Goal: Task Accomplishment & Management: Use online tool/utility

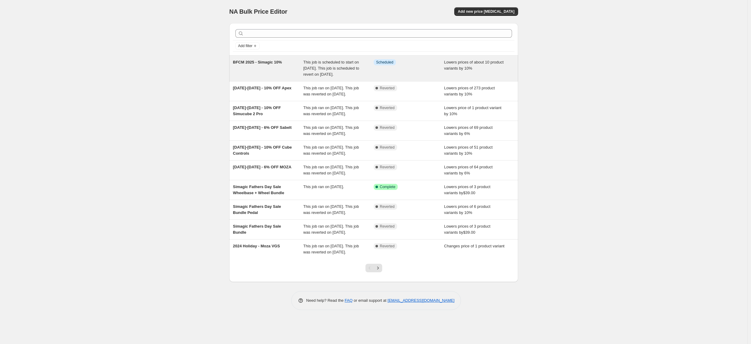
click at [364, 73] on div "This job is scheduled to start on 15 November 2025. This job is scheduled to re…" at bounding box center [339, 68] width 71 height 18
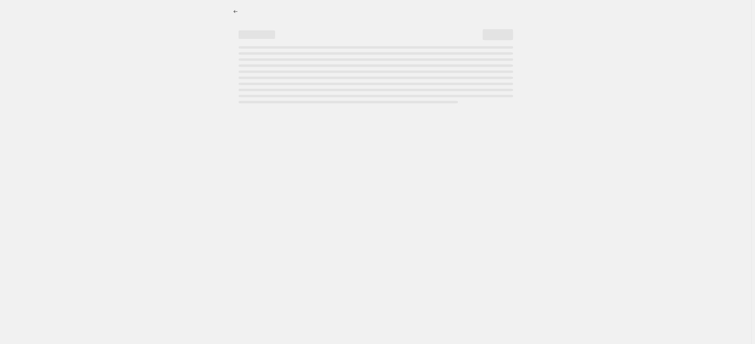
select select "percentage"
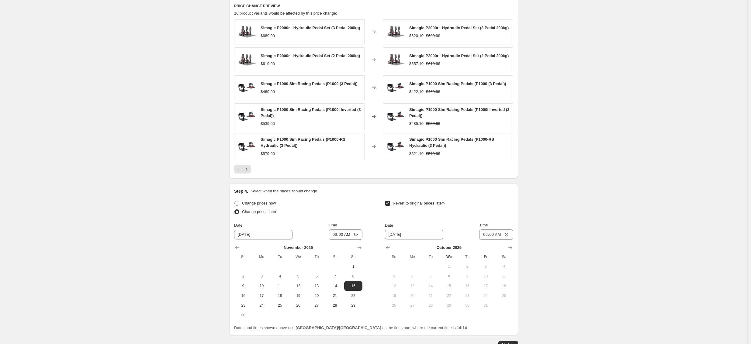
scroll to position [441, 0]
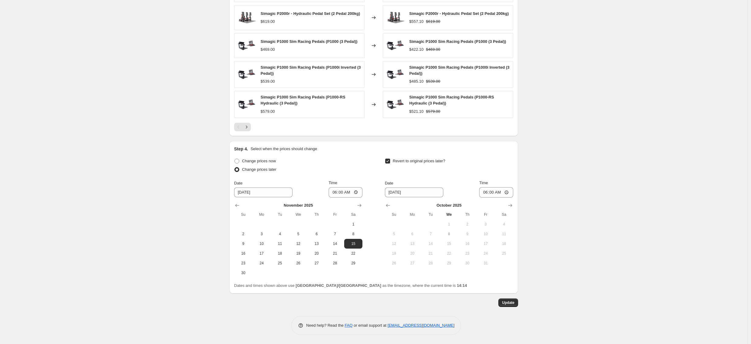
click at [389, 162] on input "Revert to original prices later?" at bounding box center [387, 161] width 5 height 5
checkbox input "true"
click at [511, 206] on icon "Show next month, November 2025" at bounding box center [510, 206] width 6 height 6
click at [511, 206] on icon "Show next month, December 2025" at bounding box center [510, 206] width 6 height 6
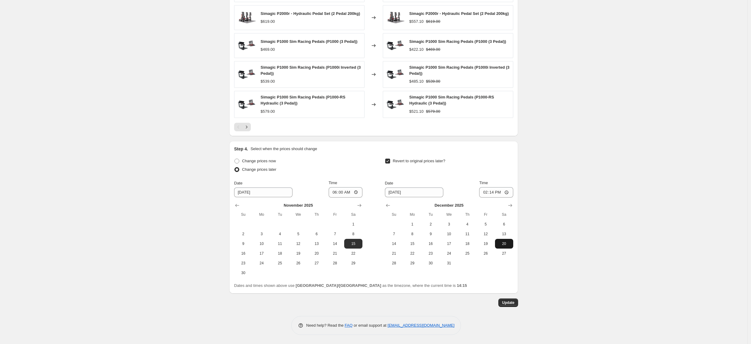
click at [504, 243] on span "20" at bounding box center [504, 243] width 13 height 5
type input "12/20/2025"
click at [496, 194] on input "14:14" at bounding box center [496, 192] width 34 height 10
type input "23:59"
click at [496, 194] on input "23:59" at bounding box center [496, 192] width 34 height 10
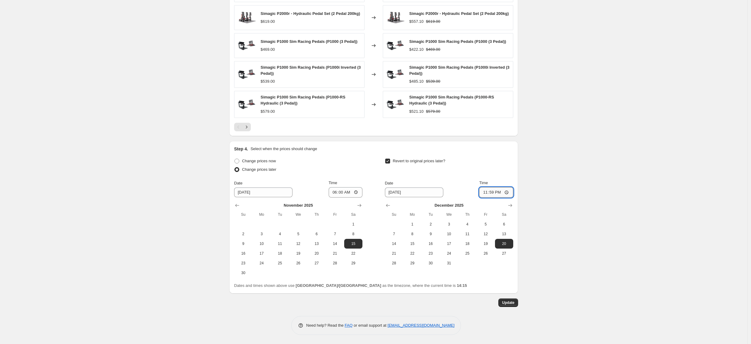
click at [493, 193] on input "23:59" at bounding box center [496, 192] width 34 height 10
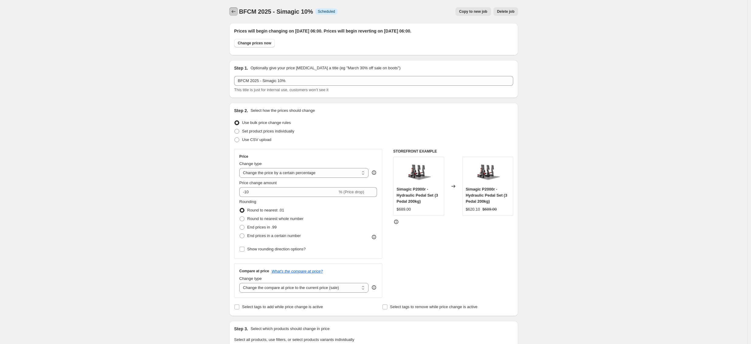
click at [235, 12] on icon "Price change jobs" at bounding box center [234, 12] width 6 height 6
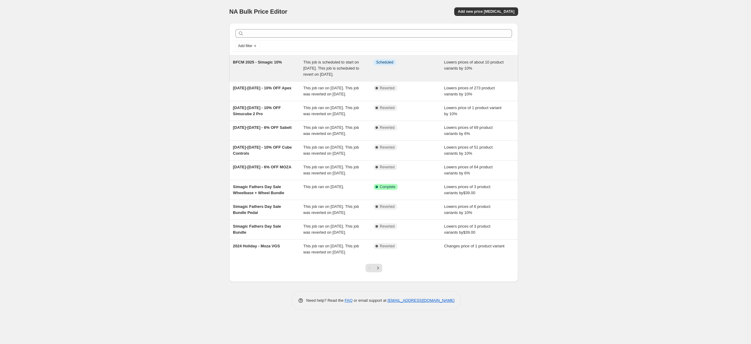
click at [337, 78] on div "This job is scheduled to start on 15 November 2025. This job is scheduled to re…" at bounding box center [339, 68] width 71 height 18
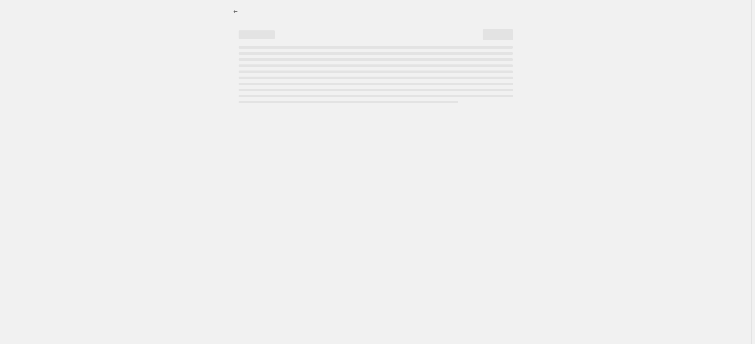
select select "percentage"
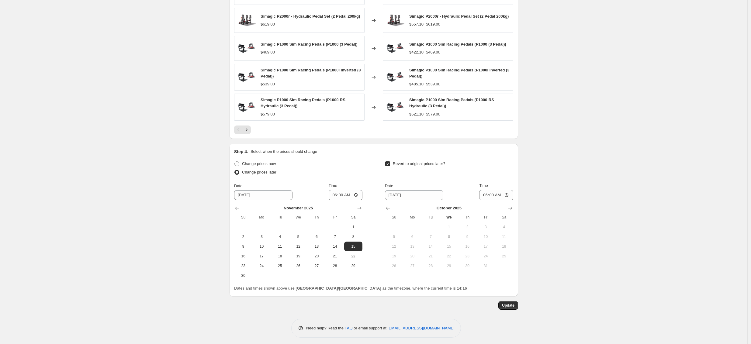
scroll to position [441, 0]
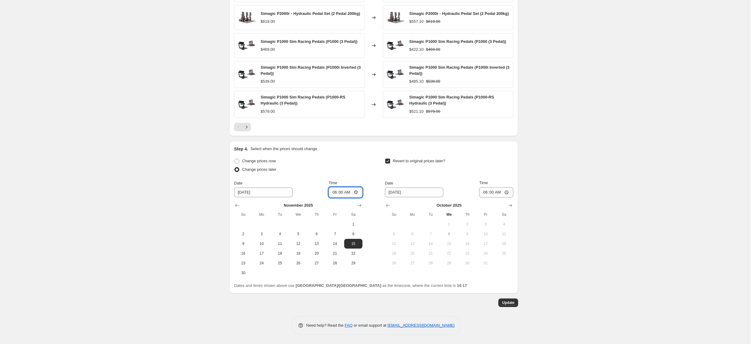
click at [343, 193] on input "06:00" at bounding box center [346, 192] width 34 height 10
type input "05:59"
click at [262, 193] on input "11/15/2025" at bounding box center [263, 193] width 58 height 10
click at [336, 241] on button "14" at bounding box center [335, 244] width 18 height 10
type input "11/14/2025"
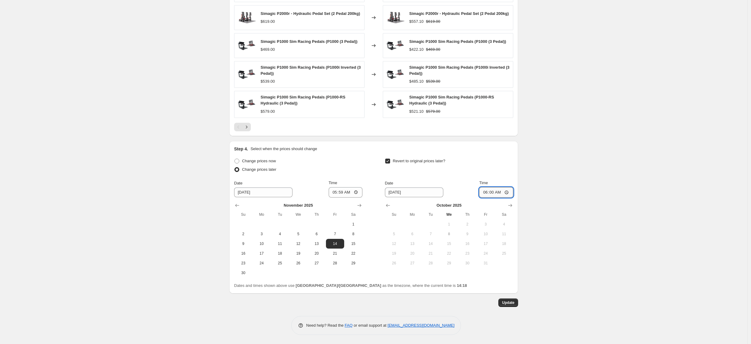
click at [497, 194] on input "06:00" at bounding box center [496, 192] width 34 height 10
click at [494, 194] on input "06:00" at bounding box center [496, 192] width 34 height 10
type input "05:59"
click at [512, 207] on icon "Show next month, November 2025" at bounding box center [510, 206] width 6 height 6
click at [512, 207] on icon "Show next month, December 2025" at bounding box center [510, 206] width 6 height 6
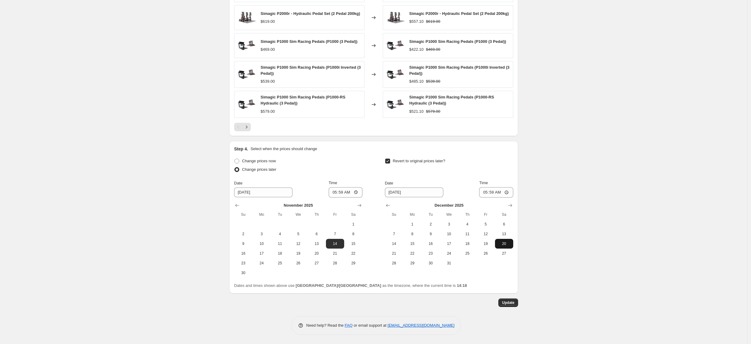
click at [504, 247] on button "20" at bounding box center [504, 244] width 18 height 10
type input "12/20/2025"
click at [512, 302] on span "Update" at bounding box center [508, 302] width 12 height 5
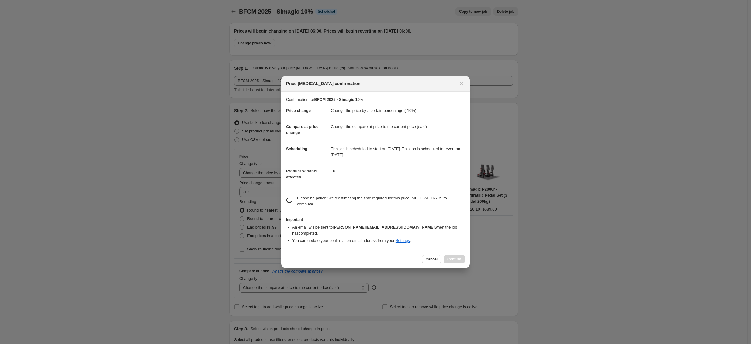
scroll to position [0, 0]
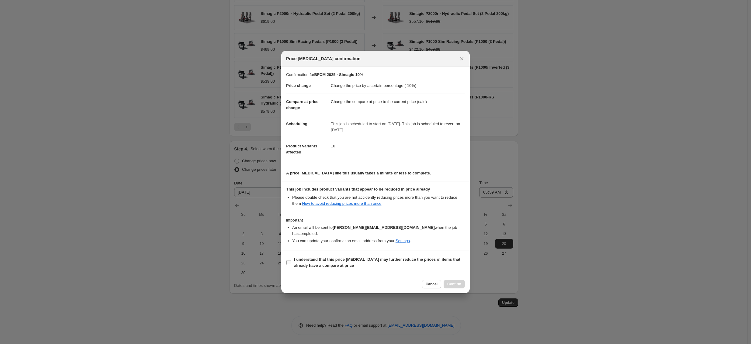
click at [307, 258] on b "I understand that this price change job may further reduce the prices of items …" at bounding box center [377, 262] width 166 height 11
click at [291, 260] on input "I understand that this price change job may further reduce the prices of items …" at bounding box center [288, 262] width 5 height 5
checkbox input "true"
click at [454, 282] on span "Confirm" at bounding box center [454, 284] width 14 height 5
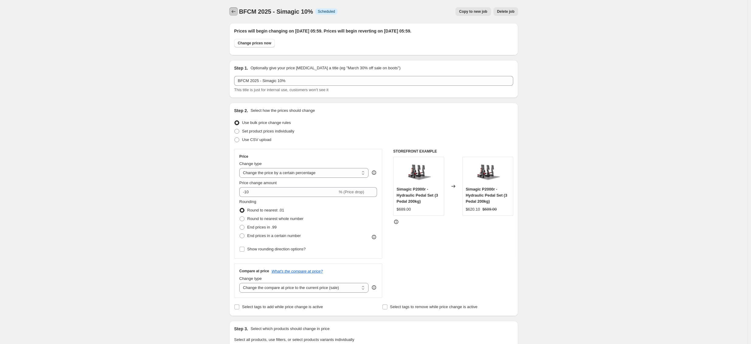
click at [235, 12] on icon "Price change jobs" at bounding box center [234, 12] width 6 height 6
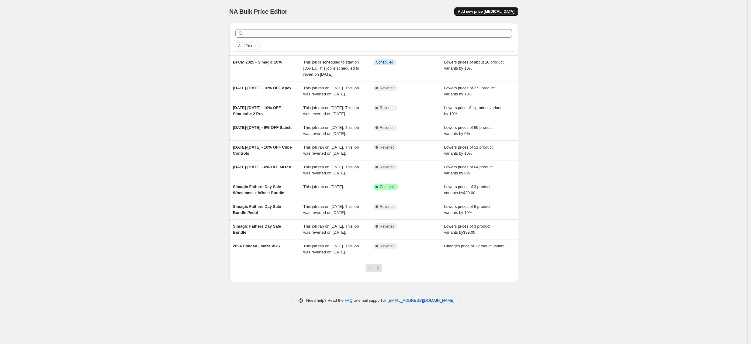
click at [479, 12] on span "Add new price [MEDICAL_DATA]" at bounding box center [486, 11] width 57 height 5
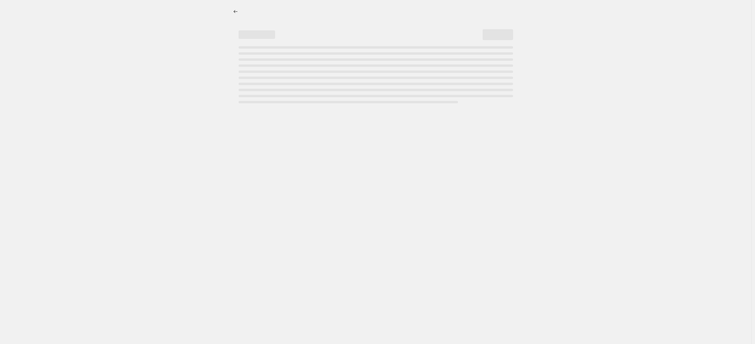
select select "percentage"
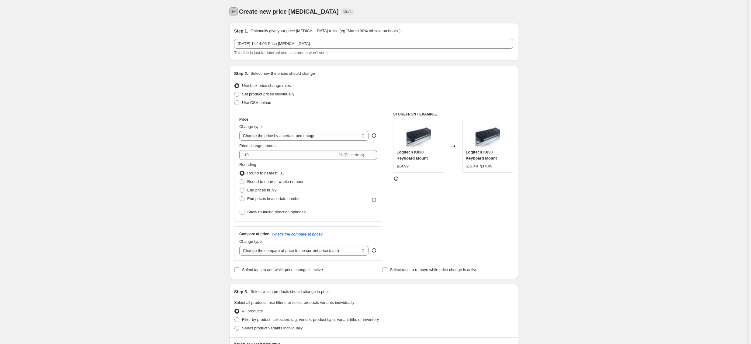
click at [235, 12] on icon "Price change jobs" at bounding box center [234, 12] width 6 height 6
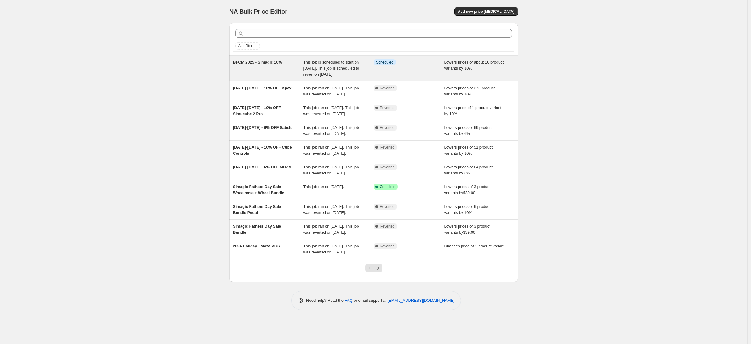
click at [294, 68] on div "BFCM 2025 - Simagic 10%" at bounding box center [268, 68] width 71 height 18
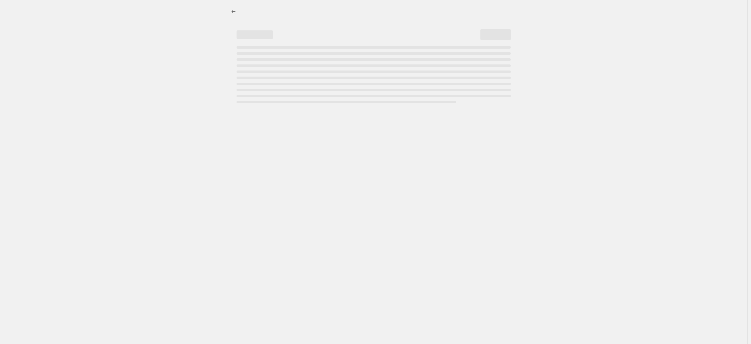
select select "percentage"
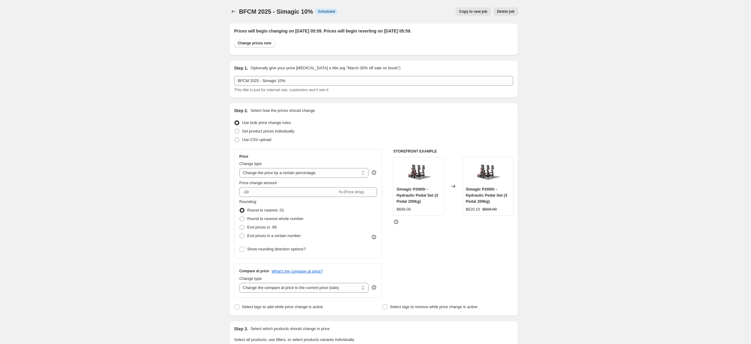
click at [473, 12] on span "Copy to new job" at bounding box center [473, 11] width 28 height 5
select select "percentage"
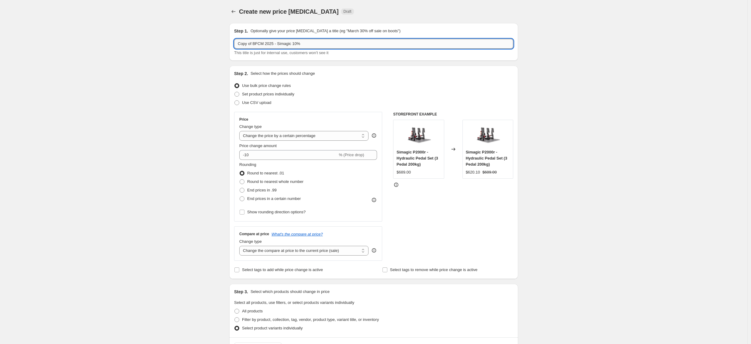
click at [269, 44] on input "Copy of BFCM 2025 - Simagic 10%" at bounding box center [373, 44] width 279 height 10
drag, startPoint x: 306, startPoint y: 47, endPoint x: 277, endPoint y: 46, distance: 29.2
click at [306, 47] on input "Copy of BFCM 2025 - Simagic 10%" at bounding box center [373, 44] width 279 height 10
drag, startPoint x: 255, startPoint y: 44, endPoint x: 225, endPoint y: 44, distance: 29.8
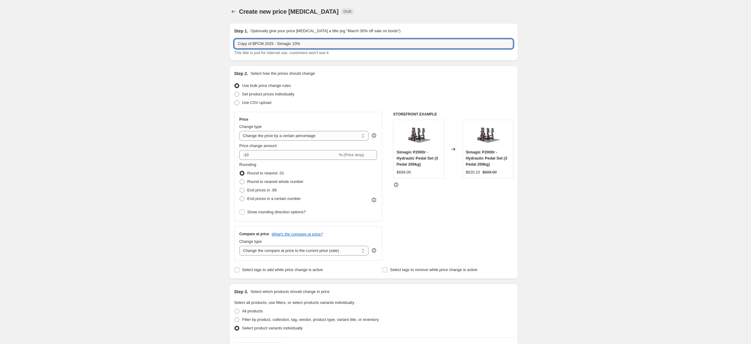
click at [225, 44] on div "Create new price change job. This page is ready Create new price change job Dra…" at bounding box center [374, 315] width 304 height 630
click at [286, 45] on input "BFCM 2025 - Simagic 10%" at bounding box center [373, 44] width 279 height 10
type input "BFCM 2025 - Simagic 15%"
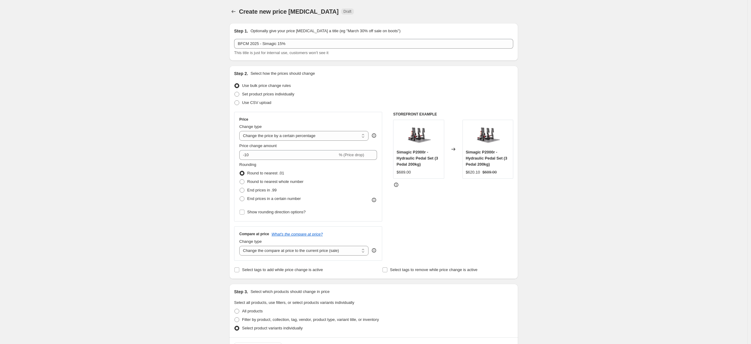
click at [222, 49] on div "Create new price change job. This page is ready Create new price change job Dra…" at bounding box center [374, 315] width 748 height 630
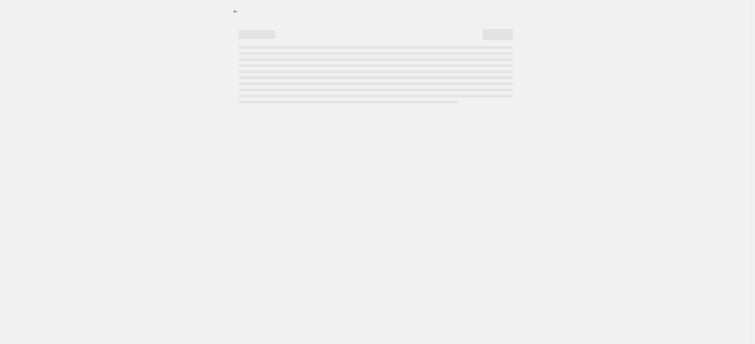
select select "percentage"
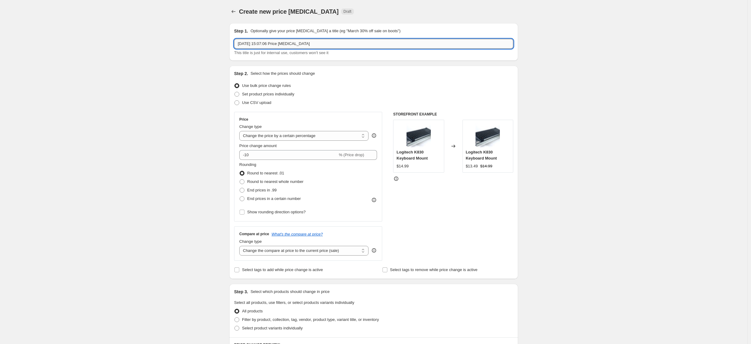
click at [276, 47] on input "[DATE] 15:07:06 Price [MEDICAL_DATA]" at bounding box center [373, 44] width 279 height 10
type input "Moza"
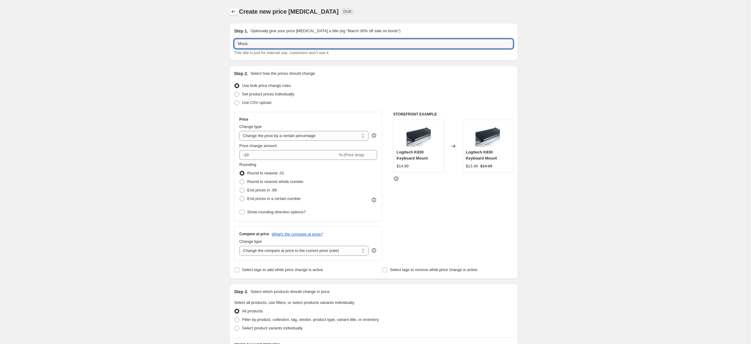
click at [234, 12] on icon "Price change jobs" at bounding box center [234, 11] width 4 height 3
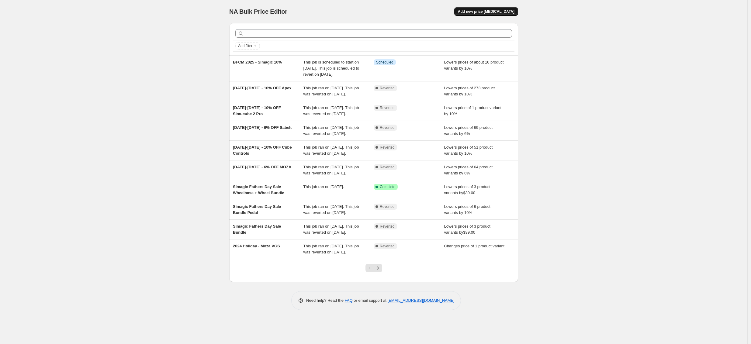
click at [485, 11] on span "Add new price [MEDICAL_DATA]" at bounding box center [486, 11] width 57 height 5
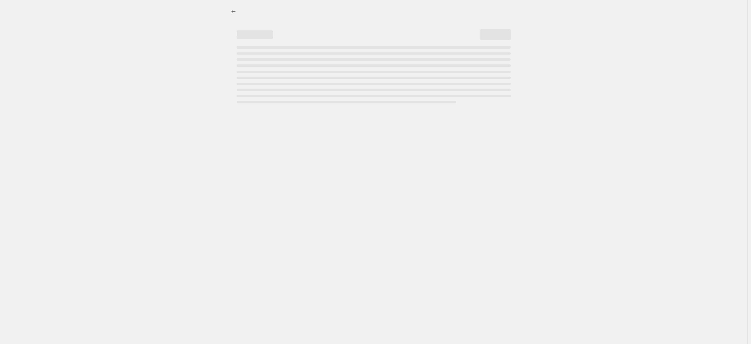
select select "percentage"
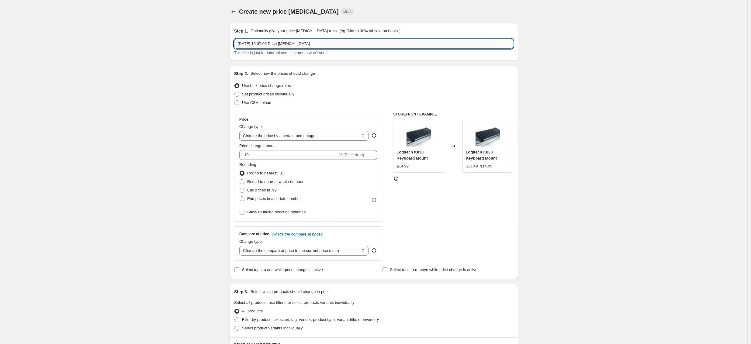
click at [289, 43] on input "[DATE] 15:07:06 Price [MEDICAL_DATA]" at bounding box center [373, 44] width 279 height 10
type input "BFCM 2025 - Moza"
click at [205, 45] on div "Create new price [MEDICAL_DATA]. This page is ready Create new price [MEDICAL_D…" at bounding box center [374, 305] width 748 height 610
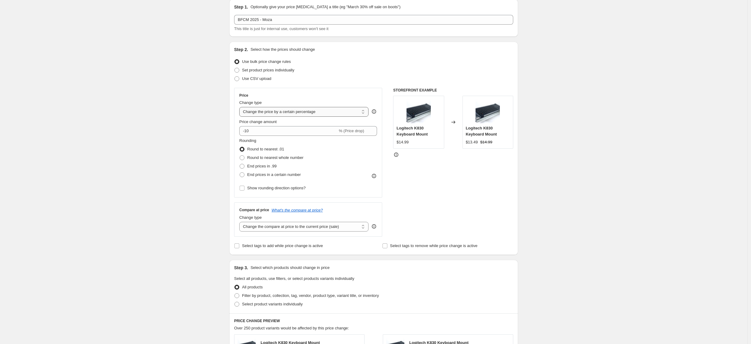
scroll to position [52, 0]
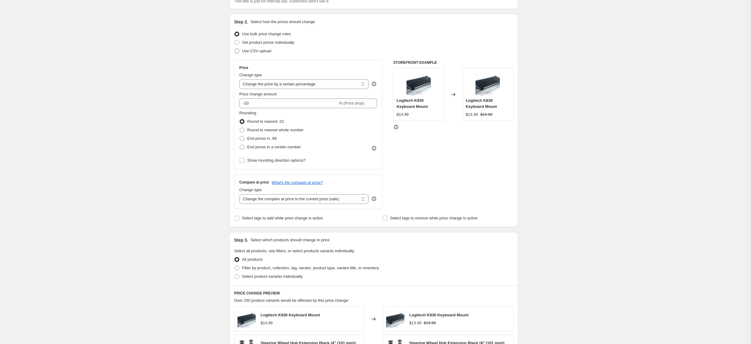
click at [257, 52] on span "Use CSV upload" at bounding box center [256, 51] width 29 height 5
click at [235, 49] on input "Use CSV upload" at bounding box center [234, 49] width 0 height 0
radio input "true"
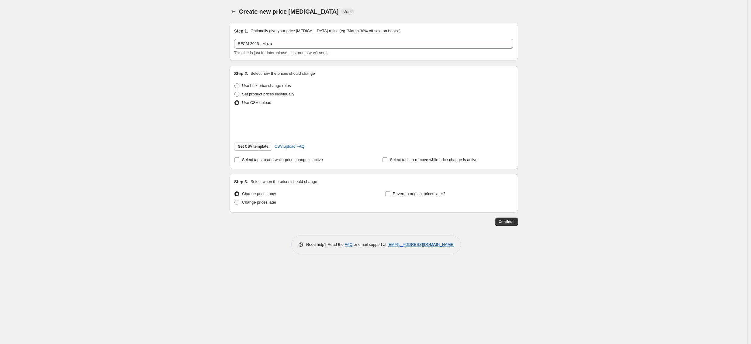
scroll to position [0, 0]
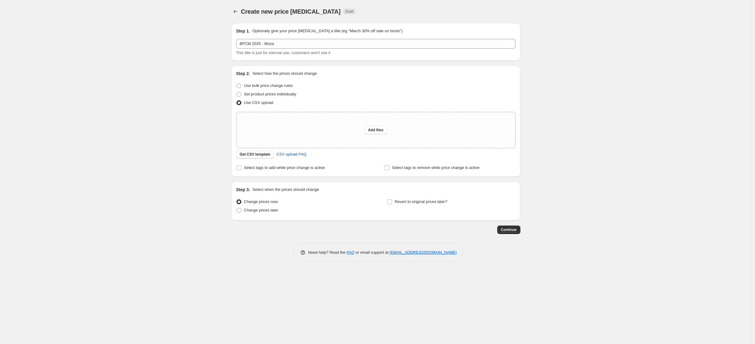
click at [252, 155] on span "Get CSV template" at bounding box center [255, 154] width 31 height 5
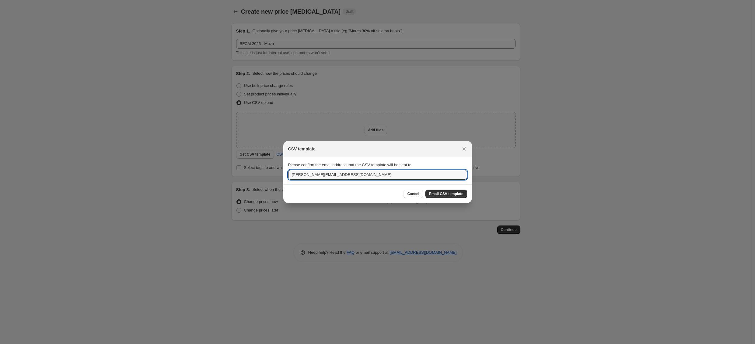
drag, startPoint x: 352, startPoint y: 175, endPoint x: 270, endPoint y: 171, distance: 82.5
click at [270, 344] on div "CSV template Please confirm the email address that the CSV template will be sen…" at bounding box center [377, 344] width 755 height 0
type input "[EMAIL_ADDRESS][DOMAIN_NAME]"
click at [449, 193] on span "Email CSV template" at bounding box center [446, 194] width 34 height 5
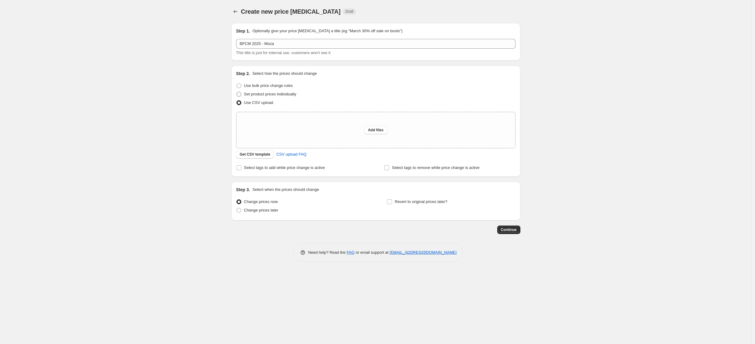
click at [266, 95] on span "Set product prices individually" at bounding box center [270, 94] width 52 height 5
click at [237, 92] on input "Set product prices individually" at bounding box center [236, 92] width 0 height 0
radio input "true"
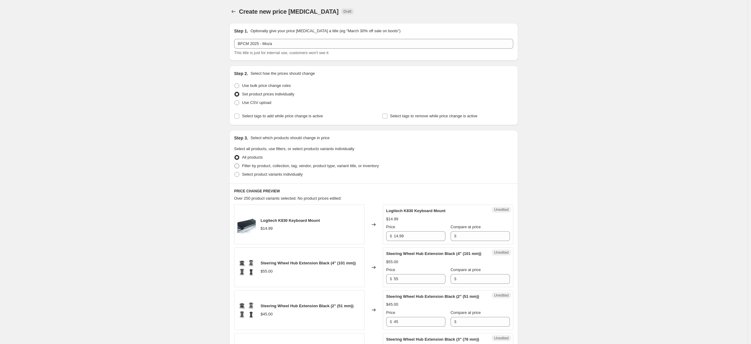
click at [258, 166] on span "Filter by product, collection, tag, vendor, product type, variant title, or inv…" at bounding box center [310, 166] width 137 height 5
click at [235, 164] on input "Filter by product, collection, tag, vendor, product type, variant title, or inv…" at bounding box center [234, 164] width 0 height 0
radio input "true"
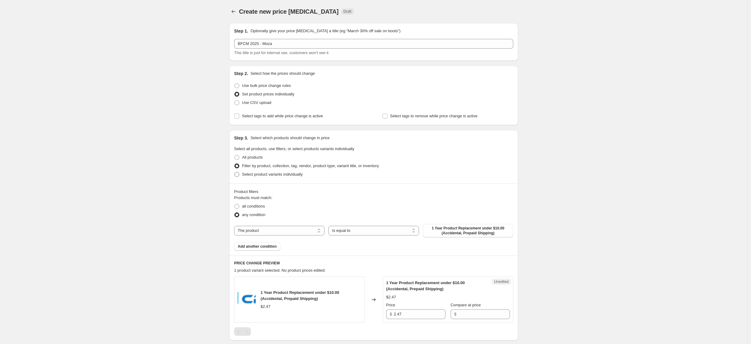
click at [253, 175] on span "Select product variants individually" at bounding box center [272, 174] width 61 height 5
click at [235, 172] on input "Select product variants individually" at bounding box center [234, 172] width 0 height 0
radio input "true"
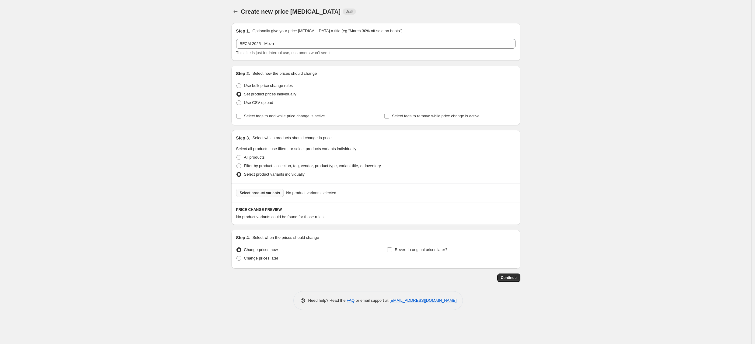
click at [264, 193] on span "Select product variants" at bounding box center [260, 193] width 40 height 5
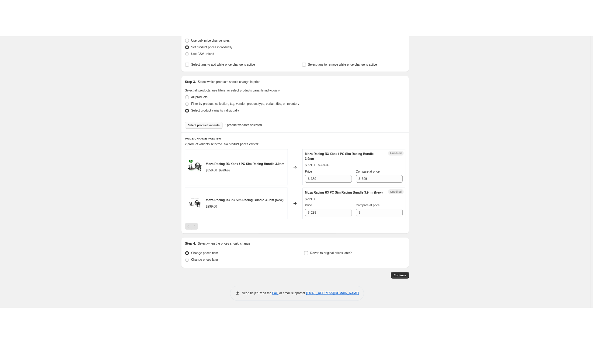
scroll to position [86, 0]
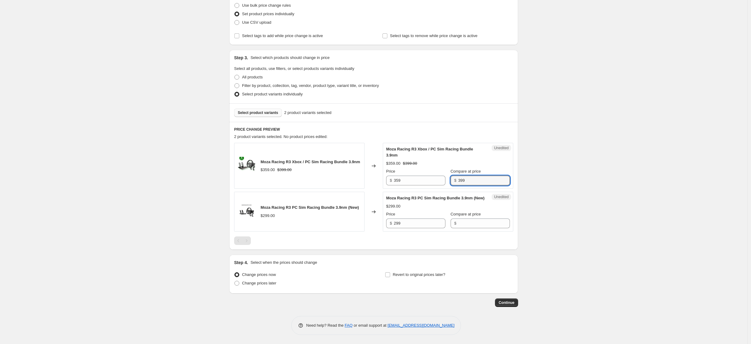
drag, startPoint x: 468, startPoint y: 175, endPoint x: 449, endPoint y: 174, distance: 19.5
click at [451, 176] on div "$ 399" at bounding box center [480, 181] width 59 height 10
type input "359"
click at [421, 180] on div "Success Edited Moza Racing R3 Xbox / PC Sim Racing Bundle 3.9nm $359.00 Price $…" at bounding box center [448, 166] width 130 height 46
click at [420, 176] on input "359" at bounding box center [420, 181] width 52 height 10
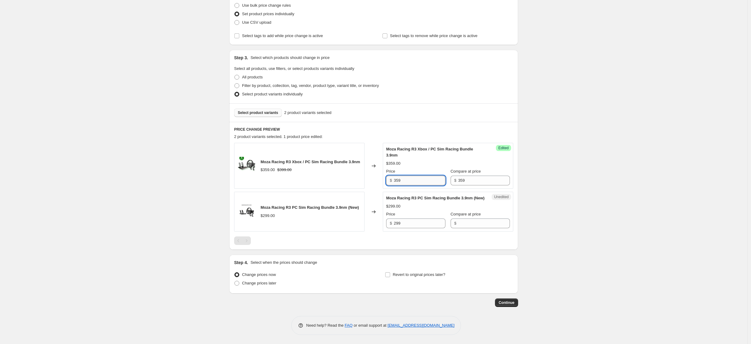
click at [420, 176] on input "359" at bounding box center [420, 181] width 52 height 10
type input "339"
click at [464, 223] on input "Compare at price" at bounding box center [484, 224] width 52 height 10
type input "299"
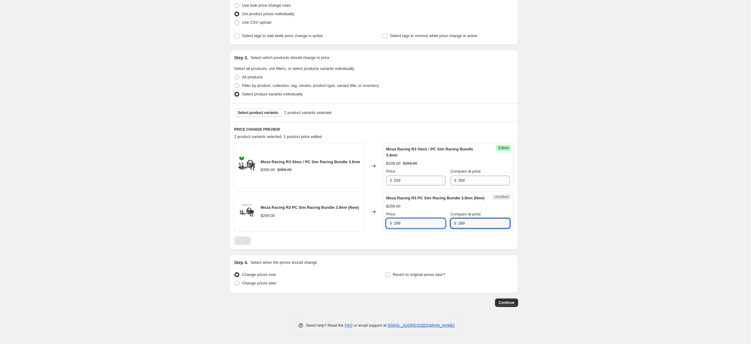
click at [410, 224] on input "299" at bounding box center [420, 224] width 52 height 10
type input "279"
click at [268, 110] on span "Select product variants" at bounding box center [258, 112] width 40 height 5
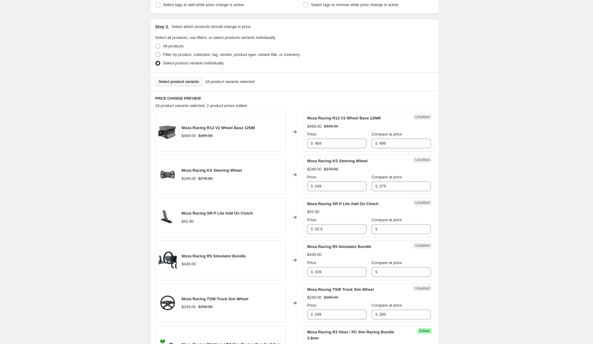
scroll to position [122, 0]
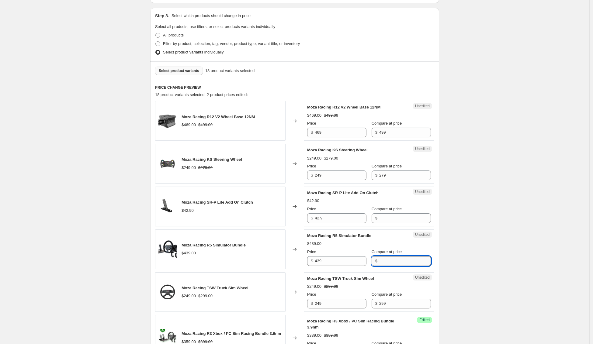
click at [385, 261] on input "Compare at price" at bounding box center [405, 261] width 52 height 10
type input "439"
click at [336, 263] on input "439" at bounding box center [341, 261] width 52 height 10
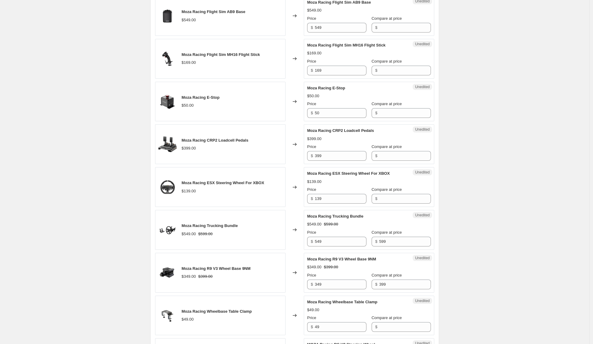
scroll to position [541, 0]
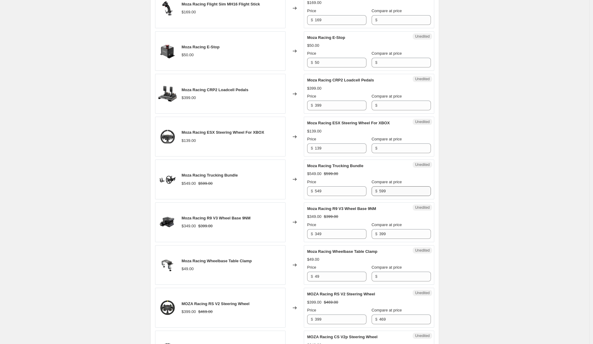
type input "399"
click at [386, 192] on input "599" at bounding box center [405, 191] width 52 height 10
type input "549"
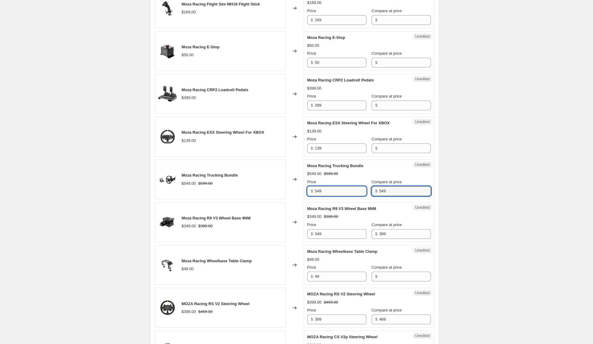
click at [338, 192] on input "549" at bounding box center [341, 191] width 52 height 10
type input "499"
click at [390, 235] on input "399" at bounding box center [405, 234] width 52 height 10
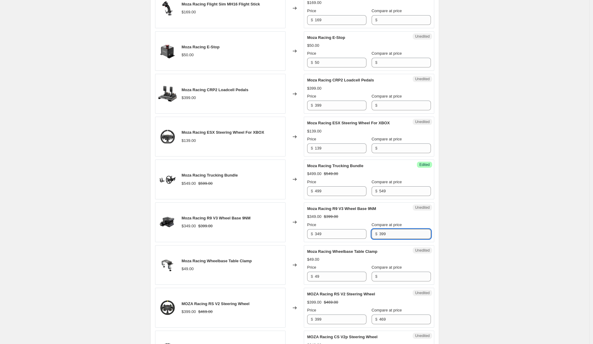
click at [390, 235] on input "399" at bounding box center [405, 234] width 52 height 10
type input "349"
click at [339, 233] on input "349" at bounding box center [341, 234] width 52 height 10
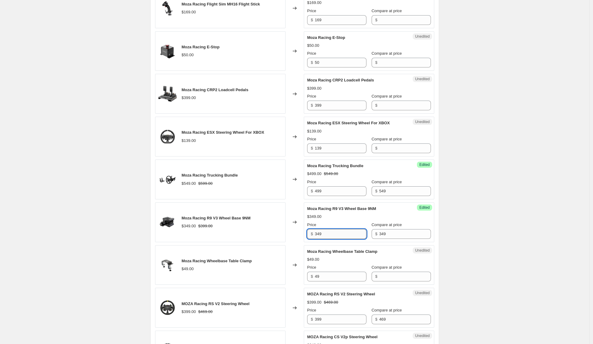
click at [339, 233] on input "349" at bounding box center [341, 234] width 52 height 10
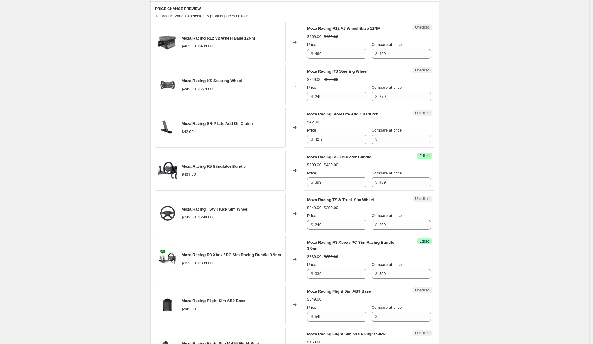
scroll to position [136, 0]
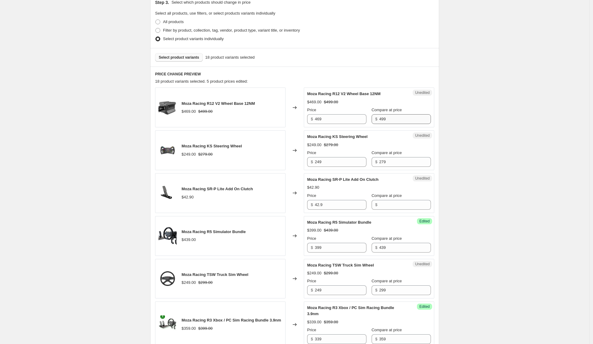
type input "299"
click at [387, 120] on input "499" at bounding box center [405, 119] width 52 height 10
type input "469"
click at [342, 123] on input "469" at bounding box center [341, 119] width 52 height 10
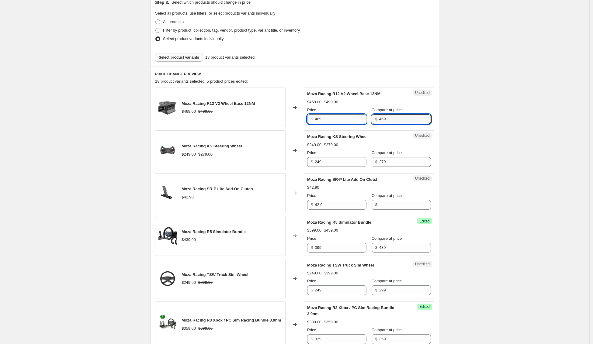
click at [342, 123] on input "469" at bounding box center [341, 119] width 52 height 10
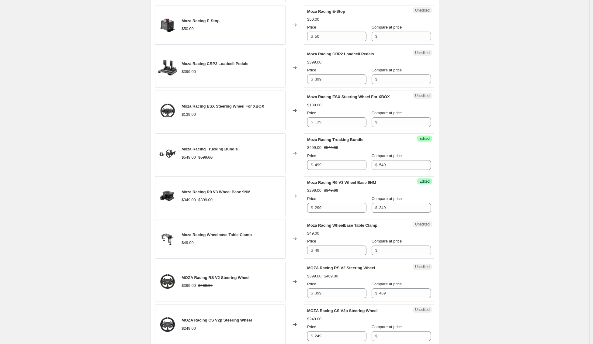
scroll to position [587, 0]
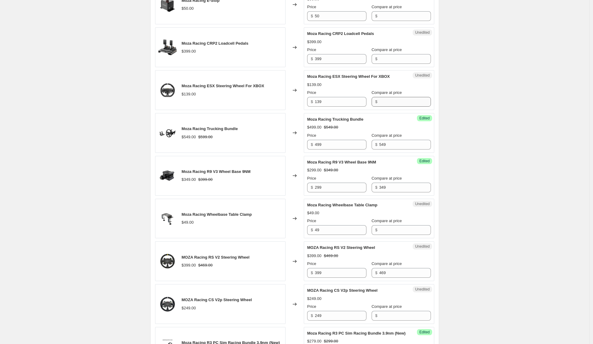
type input "429"
click at [391, 101] on input "Compare at price" at bounding box center [405, 102] width 52 height 10
type input "139"
click at [349, 101] on input "139" at bounding box center [341, 102] width 52 height 10
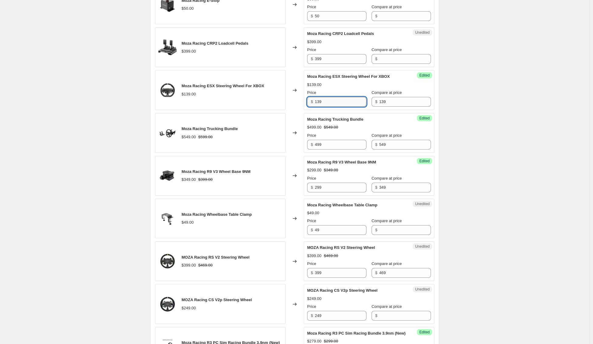
click at [349, 101] on input "139" at bounding box center [341, 102] width 52 height 10
type input "129"
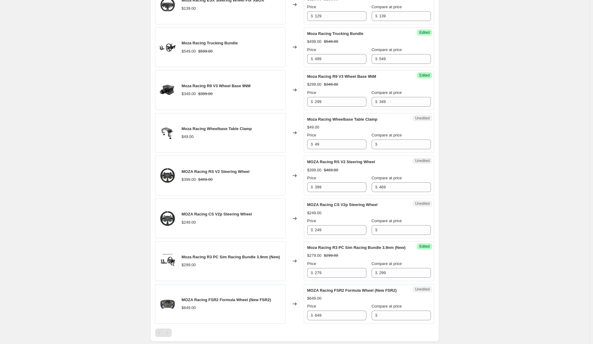
scroll to position [684, 0]
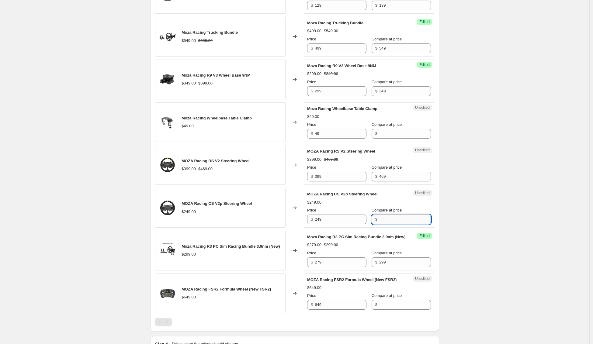
click at [383, 220] on input "Compare at price" at bounding box center [405, 220] width 52 height 10
drag, startPoint x: 384, startPoint y: 215, endPoint x: 385, endPoint y: 218, distance: 3.1
click at [385, 218] on input "Compare at price" at bounding box center [405, 220] width 52 height 10
click at [386, 220] on input "Compare at price" at bounding box center [405, 220] width 52 height 10
type input "249"
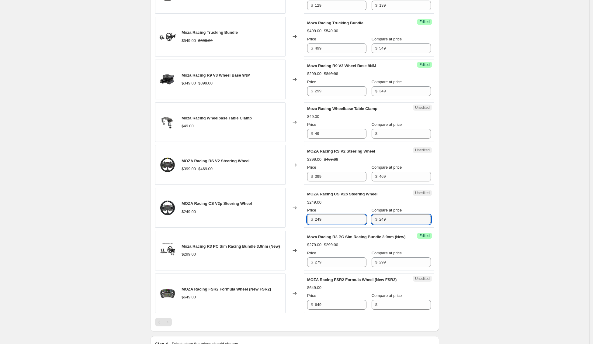
click at [332, 218] on input "249" at bounding box center [341, 220] width 52 height 10
type input "229"
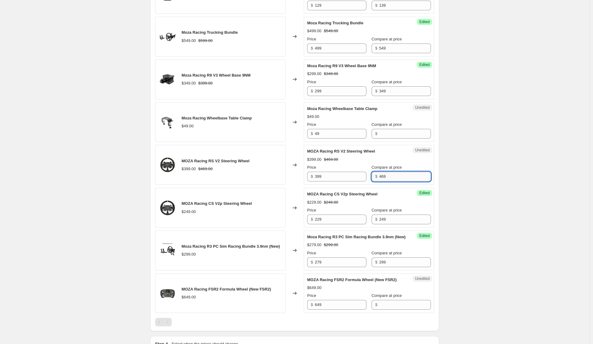
click at [390, 178] on input "469" at bounding box center [405, 177] width 52 height 10
type input "399"
click at [341, 179] on input "399" at bounding box center [341, 177] width 52 height 10
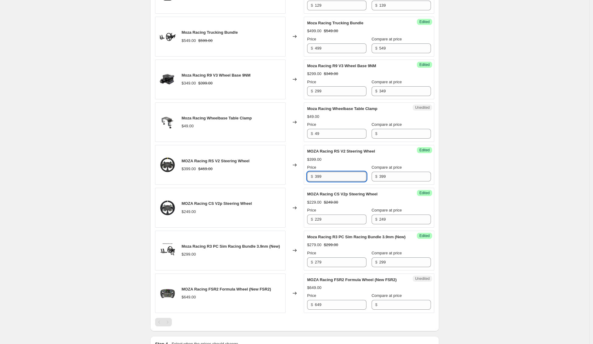
click at [341, 179] on input "399" at bounding box center [341, 177] width 52 height 10
type input "369"
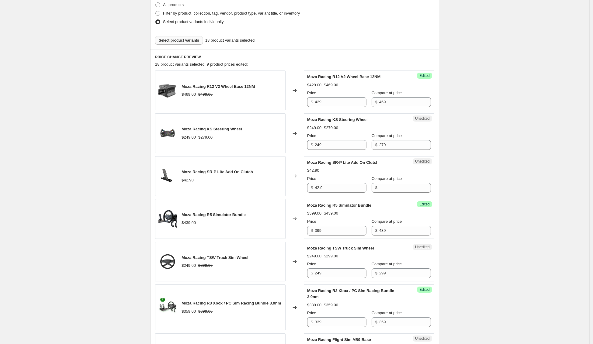
scroll to position [153, 0]
click at [392, 146] on input "279" at bounding box center [405, 145] width 52 height 10
type input "249"
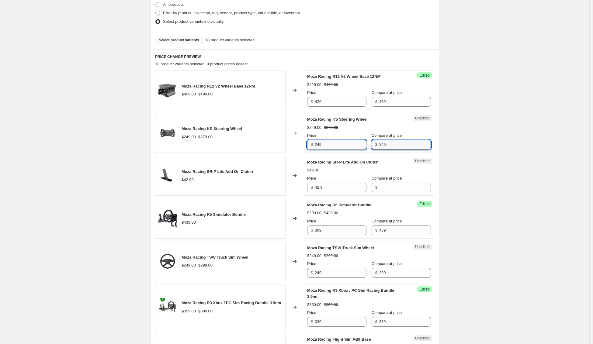
click at [338, 144] on input "249" at bounding box center [341, 145] width 52 height 10
type input "229"
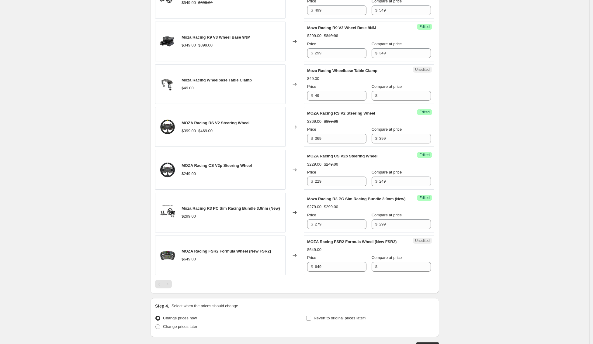
scroll to position [777, 0]
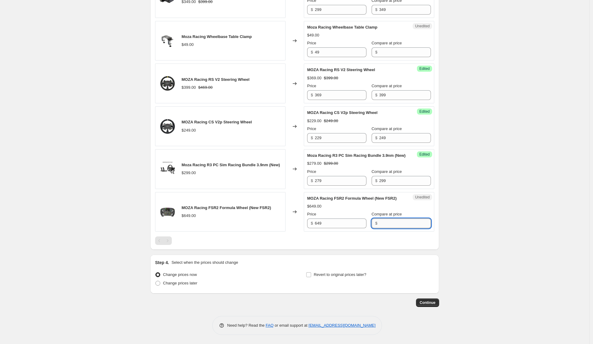
click at [387, 223] on input "Compare at price" at bounding box center [405, 224] width 52 height 10
type input "649"
click at [343, 225] on input "649" at bounding box center [341, 224] width 52 height 10
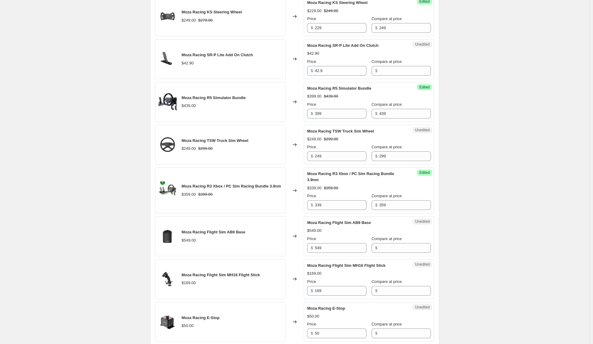
scroll to position [258, 0]
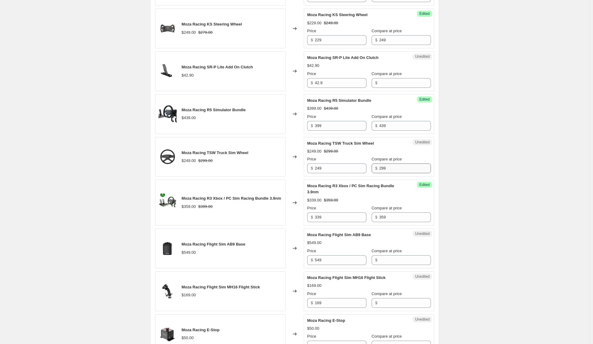
type input "599"
click at [388, 172] on input "299" at bounding box center [405, 169] width 52 height 10
type input "249"
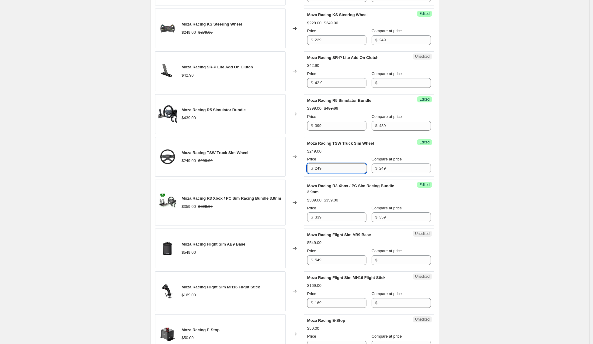
click at [339, 168] on input "249" at bounding box center [341, 169] width 52 height 10
type input "229"
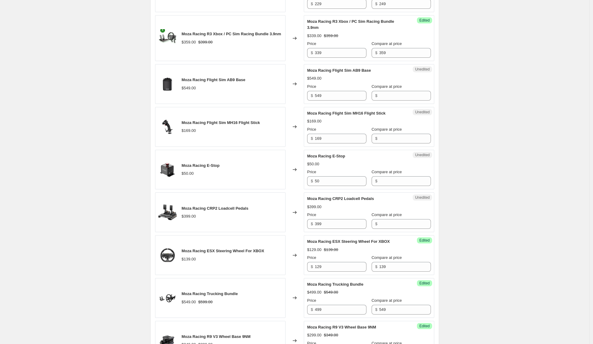
scroll to position [497, 0]
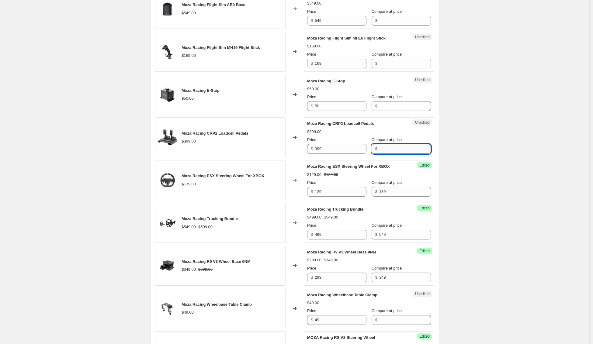
click at [381, 149] on input "Compare at price" at bounding box center [405, 149] width 52 height 10
type input "399"
click at [330, 149] on input "399" at bounding box center [341, 149] width 52 height 10
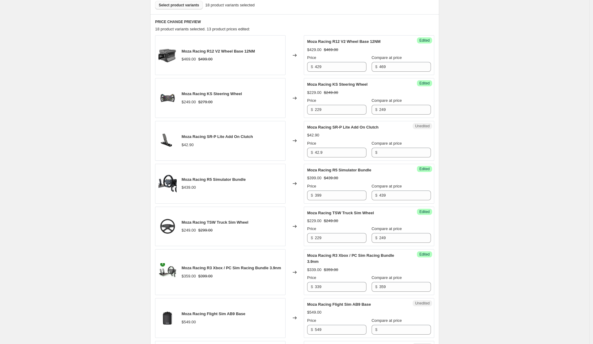
scroll to position [120, 0]
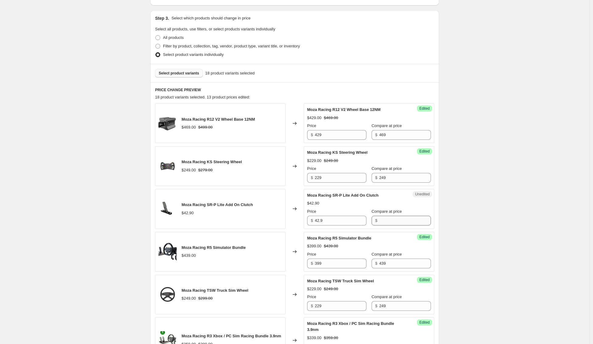
type input "369"
click at [395, 223] on input "Compare at price" at bounding box center [405, 221] width 52 height 10
type input "42.9"
click at [333, 222] on input "42.9" at bounding box center [341, 221] width 52 height 10
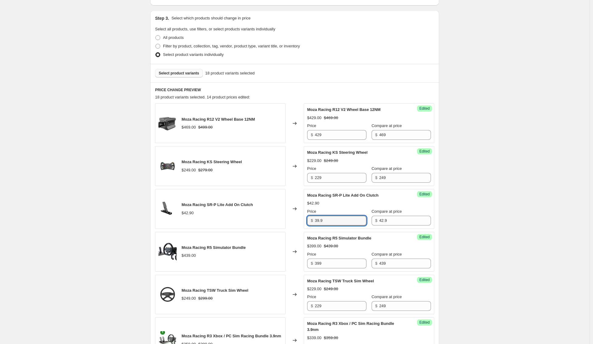
type input "39.9"
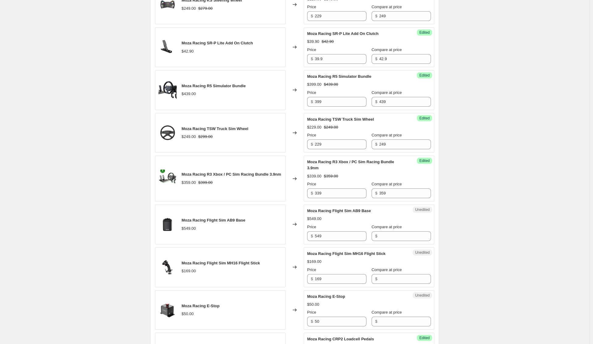
scroll to position [425, 0]
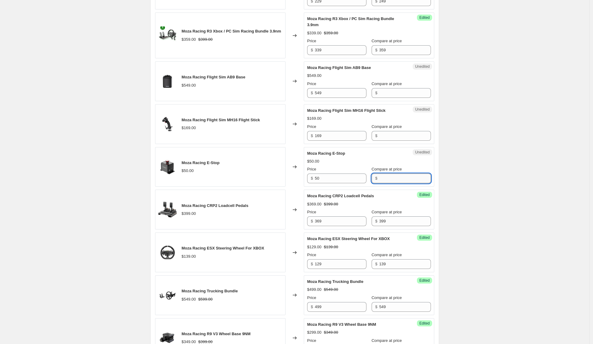
click at [402, 179] on input "Compare at price" at bounding box center [405, 179] width 52 height 10
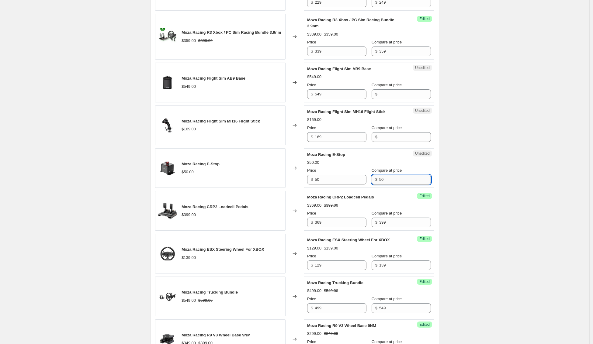
click at [412, 178] on input "50" at bounding box center [405, 180] width 52 height 10
type input "50"
click at [333, 180] on input "50" at bounding box center [341, 180] width 52 height 10
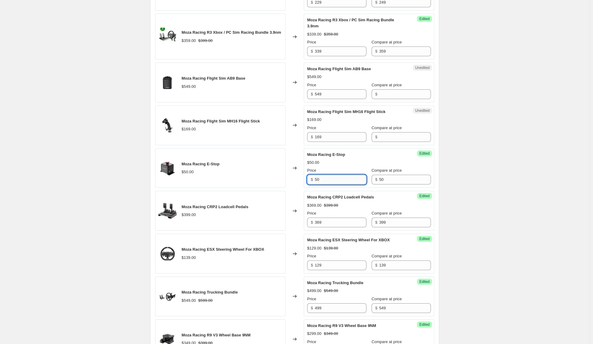
click at [333, 180] on input "50" at bounding box center [341, 180] width 52 height 10
type input "35"
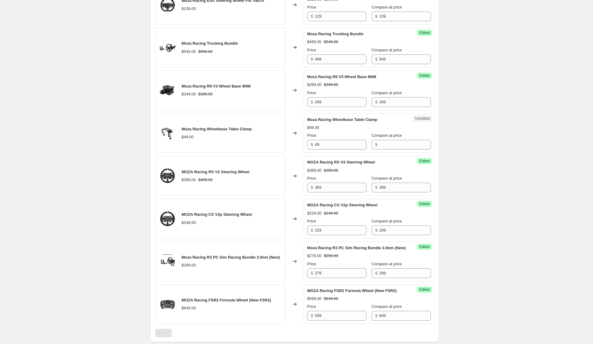
scroll to position [677, 0]
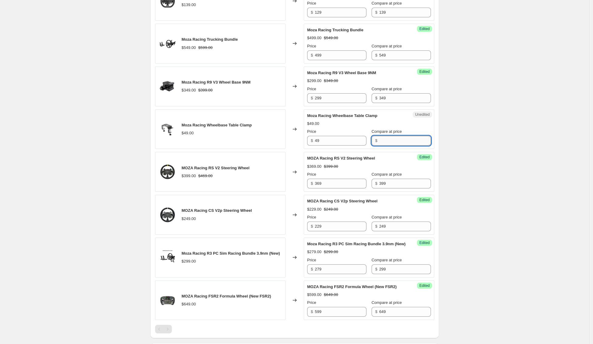
click at [391, 141] on input "Compare at price" at bounding box center [405, 141] width 52 height 10
type input "49"
click at [337, 140] on input "49" at bounding box center [341, 141] width 52 height 10
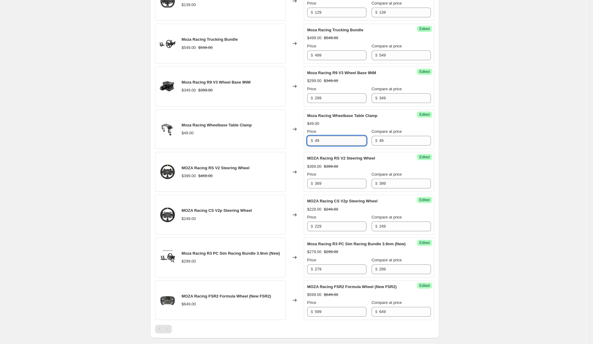
click at [337, 140] on input "49" at bounding box center [341, 141] width 52 height 10
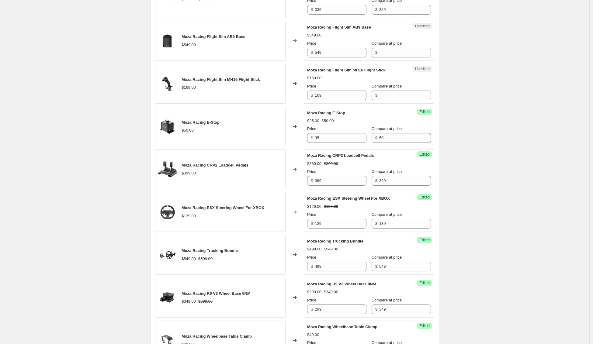
scroll to position [371, 0]
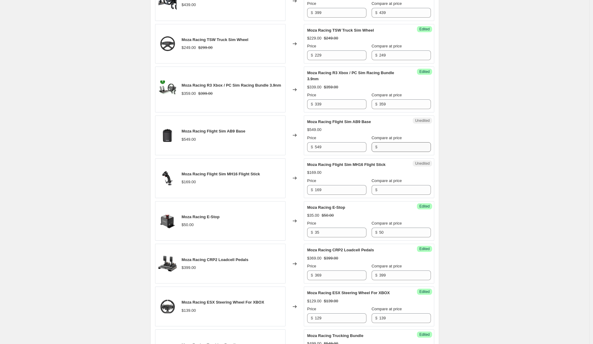
type input "39"
click at [408, 150] on input "Compare at price" at bounding box center [405, 147] width 52 height 10
type input "549"
click at [325, 147] on input "549" at bounding box center [341, 147] width 52 height 10
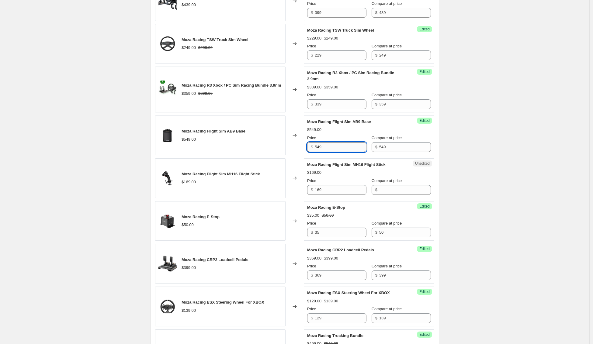
click at [324, 147] on input "549" at bounding box center [341, 147] width 52 height 10
type input "499"
click at [400, 191] on input "Compare at price" at bounding box center [405, 190] width 52 height 10
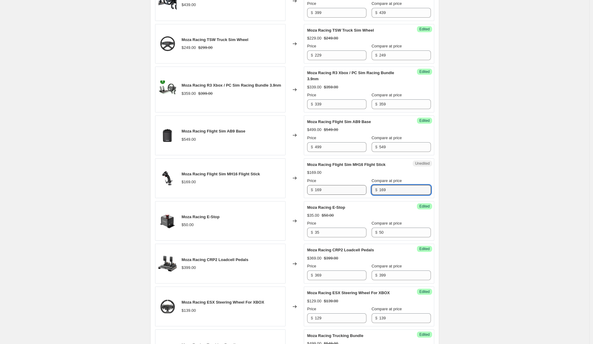
type input "169"
click at [335, 191] on input "169" at bounding box center [341, 190] width 52 height 10
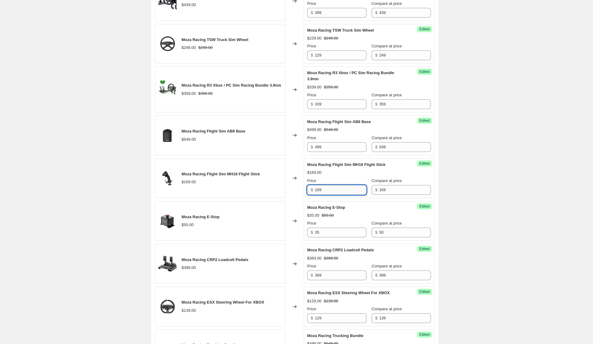
click at [335, 191] on input "169" at bounding box center [341, 190] width 52 height 10
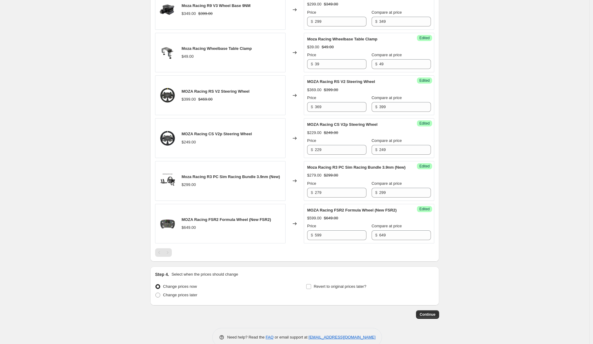
scroll to position [777, 0]
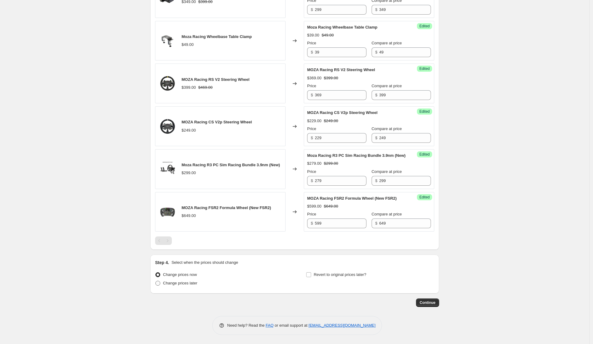
type input "149"
click at [183, 283] on span "Change prices later" at bounding box center [180, 283] width 34 height 5
click at [156, 281] on input "Change prices later" at bounding box center [155, 281] width 0 height 0
radio input "true"
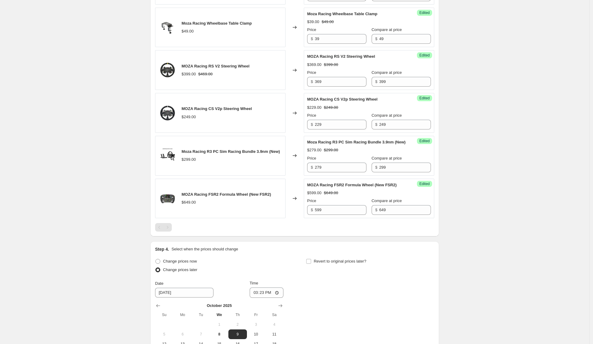
scroll to position [881, 0]
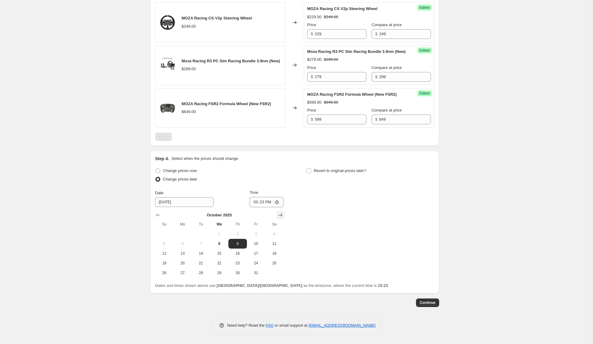
click at [282, 213] on icon "Show next month, November 2025" at bounding box center [280, 215] width 6 height 6
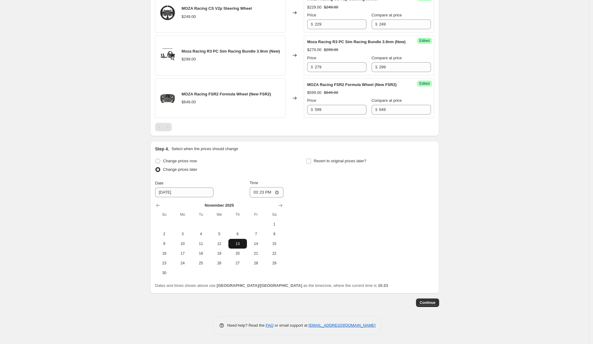
click at [237, 246] on span "13" at bounding box center [237, 243] width 13 height 5
type input "[DATE]"
click at [263, 198] on input "15:23" at bounding box center [267, 192] width 34 height 10
type input "05:59"
click at [325, 163] on span "Revert to original prices later?" at bounding box center [340, 161] width 53 height 5
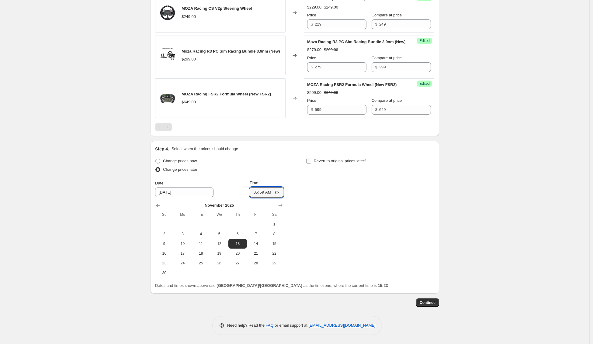
click at [311, 164] on input "Revert to original prices later?" at bounding box center [308, 161] width 5 height 5
checkbox input "true"
click at [435, 210] on button "Show next month, November 2025" at bounding box center [431, 205] width 9 height 9
click at [434, 209] on icon "Show next month, December 2025" at bounding box center [431, 206] width 6 height 6
click at [434, 209] on icon "Show next month, January 2026" at bounding box center [431, 206] width 6 height 6
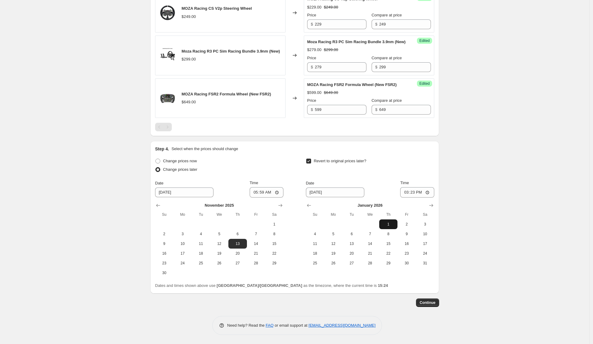
click at [387, 227] on span "1" at bounding box center [388, 224] width 13 height 5
type input "[DATE]"
click at [415, 198] on input "15:23" at bounding box center [417, 192] width 34 height 10
type input "05:59"
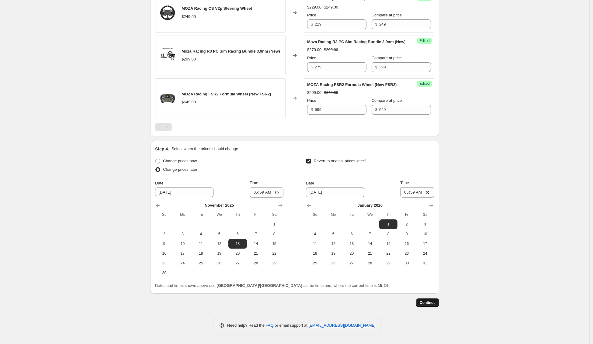
click at [430, 305] on span "Continue" at bounding box center [428, 302] width 16 height 5
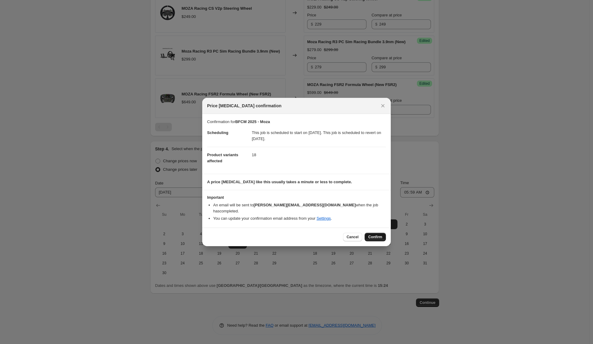
click at [372, 235] on span "Confirm" at bounding box center [375, 237] width 14 height 5
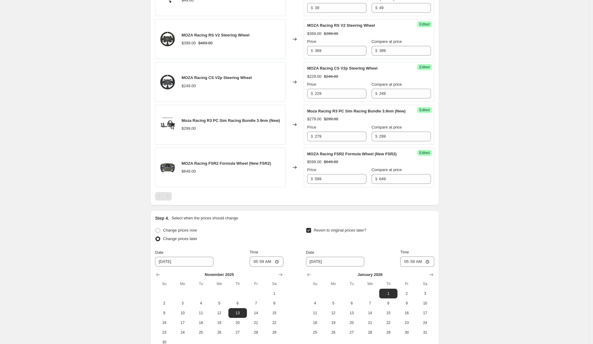
scroll to position [928, 0]
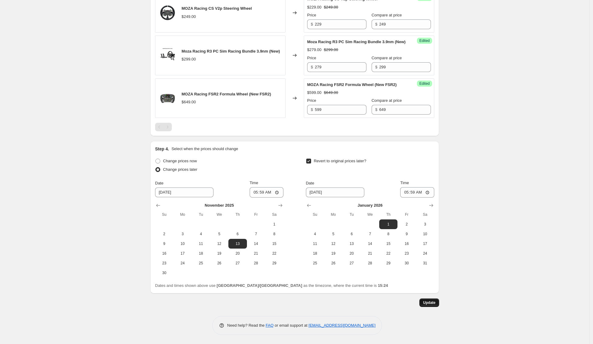
click at [432, 303] on span "Update" at bounding box center [429, 302] width 12 height 5
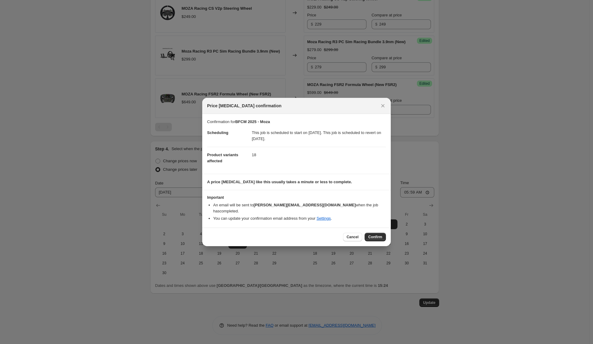
click at [373, 235] on span "Confirm" at bounding box center [375, 237] width 14 height 5
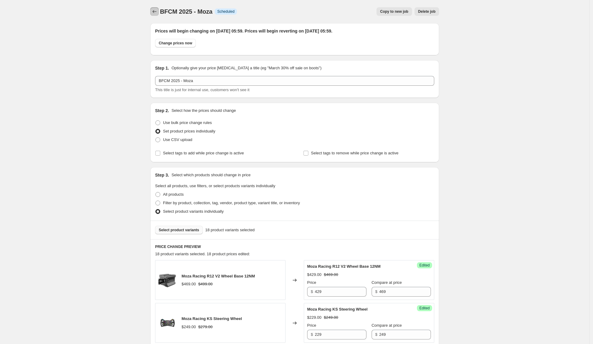
click at [157, 12] on icon "Price change jobs" at bounding box center [155, 11] width 4 height 3
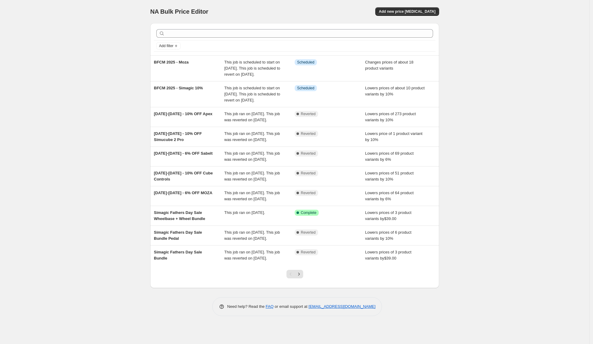
click at [140, 64] on div "NA Bulk Price Editor. This page is ready NA Bulk Price Editor Add new price [ME…" at bounding box center [294, 172] width 589 height 344
click at [130, 68] on div "NA Bulk Price Editor. This page is ready NA Bulk Price Editor Add new price [ME…" at bounding box center [294, 172] width 589 height 344
click at [122, 67] on div "NA Bulk Price Editor. This page is ready NA Bulk Price Editor Add new price [ME…" at bounding box center [294, 172] width 589 height 344
click at [106, 58] on div "NA Bulk Price Editor. This page is ready NA Bulk Price Editor Add new price [ME…" at bounding box center [294, 172] width 589 height 344
